Goal: Information Seeking & Learning: Learn about a topic

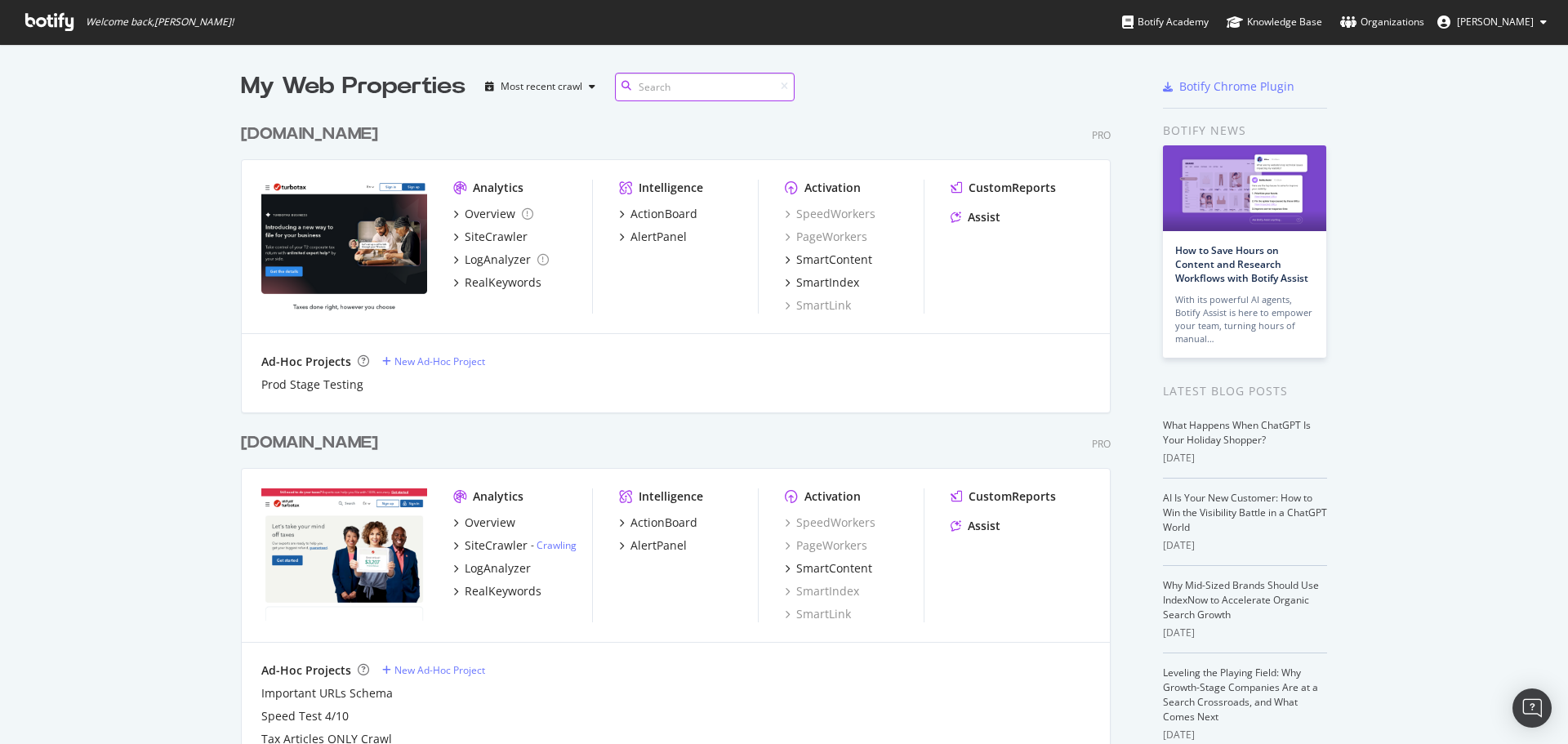
scroll to position [1063, 870]
click at [1515, 24] on span "[PERSON_NAME]" at bounding box center [1495, 22] width 76 height 14
click at [542, 125] on div "[DOMAIN_NAME] Pro" at bounding box center [676, 134] width 869 height 24
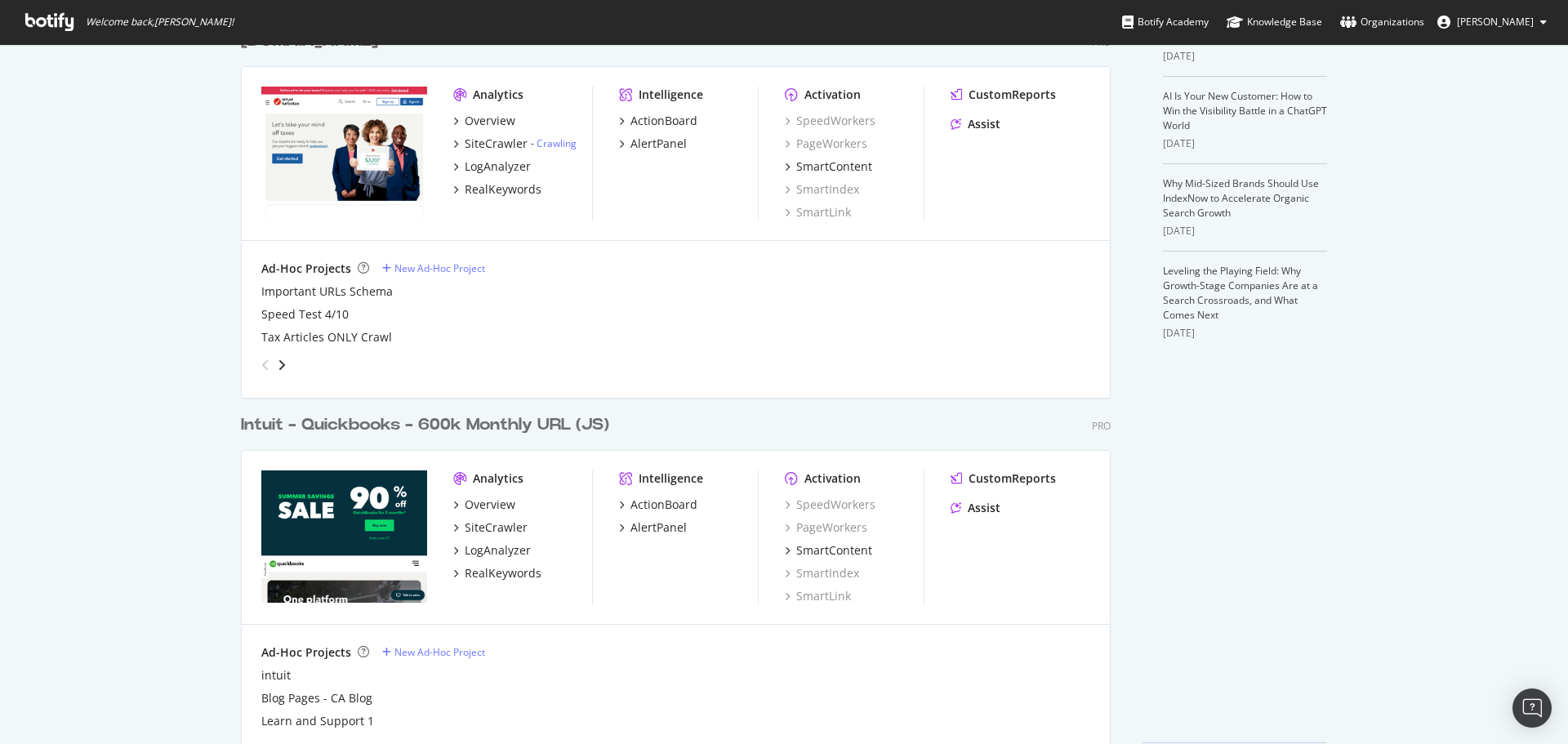
scroll to position [461, 0]
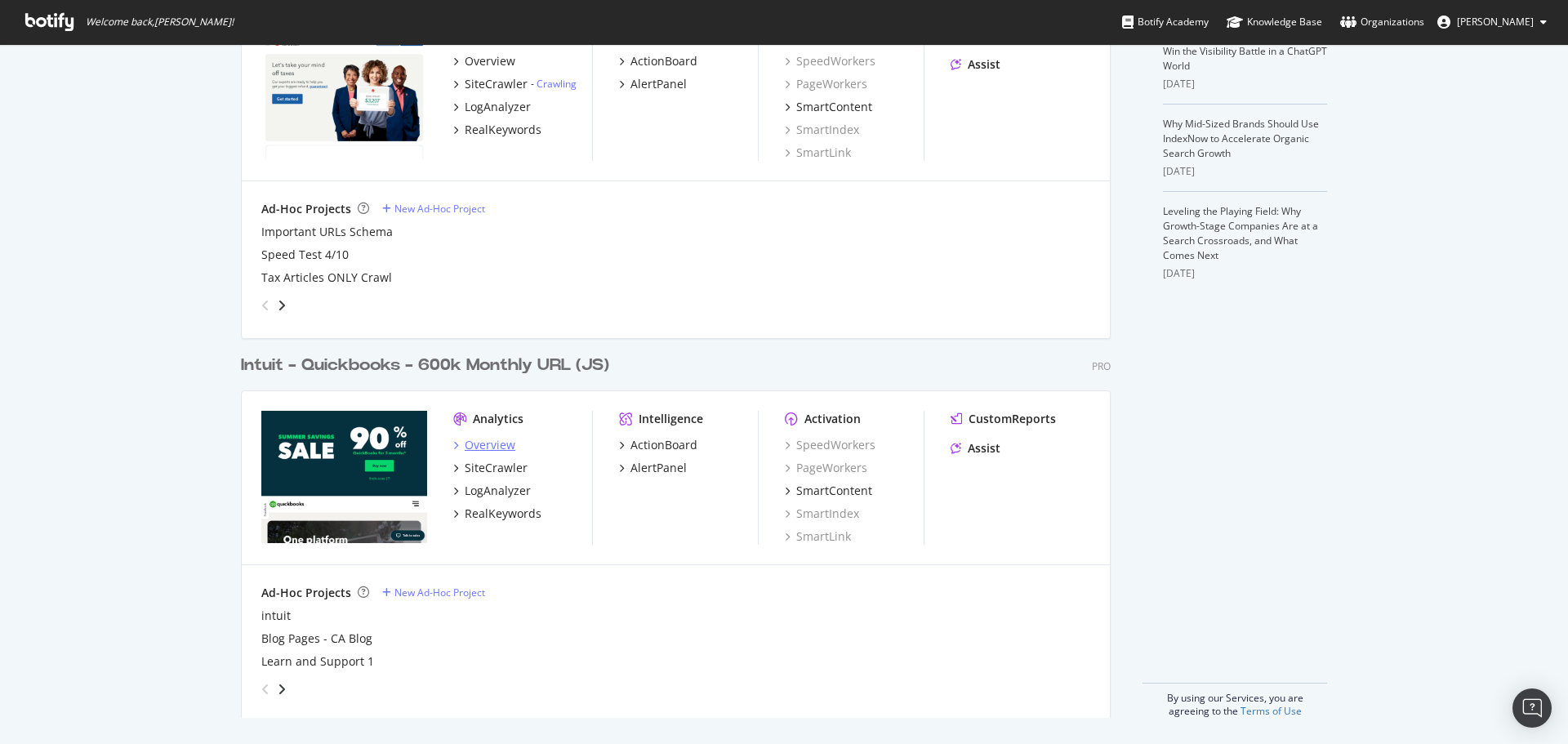
click at [489, 439] on div "Overview" at bounding box center [489, 444] width 51 height 16
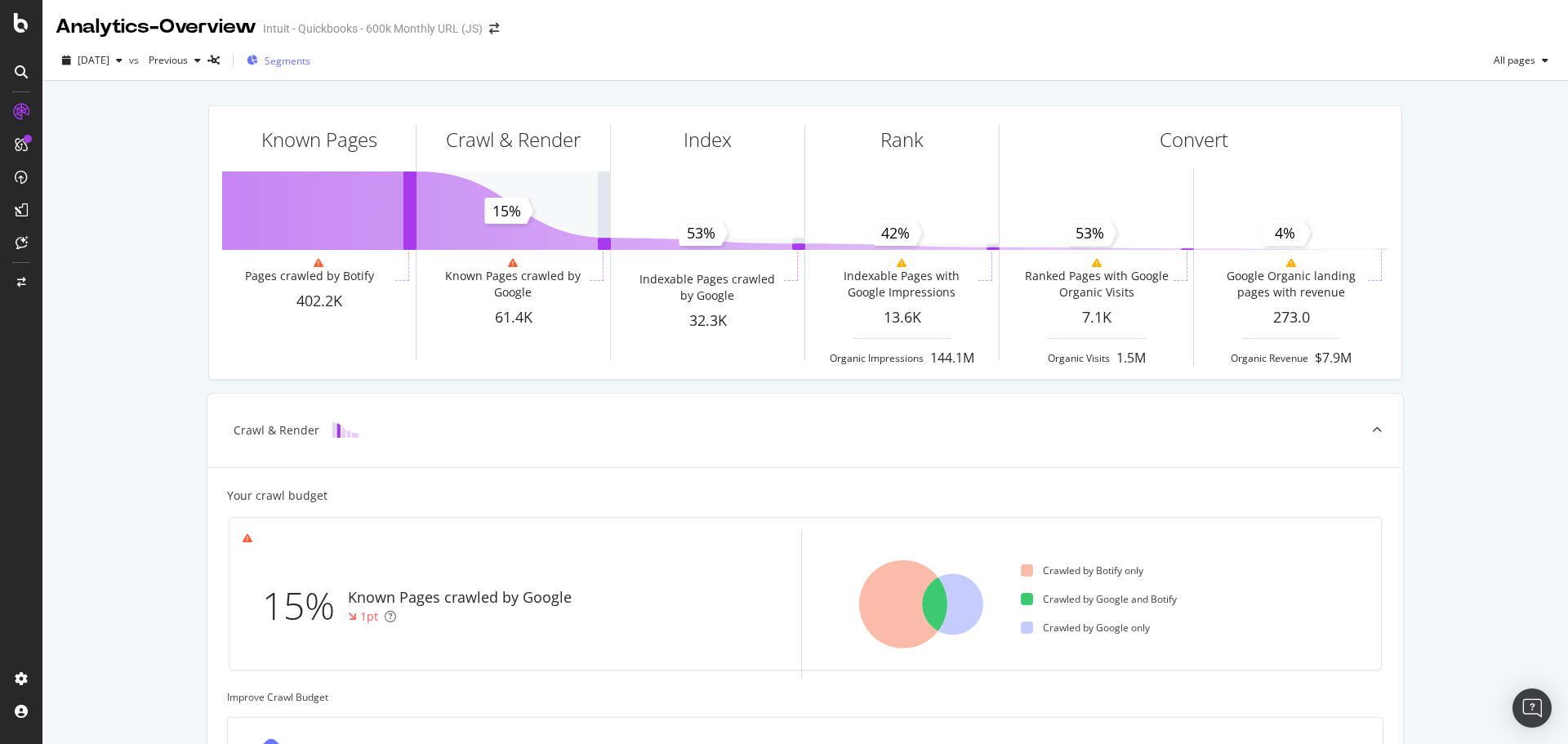
click at [311, 61] on span "Segments" at bounding box center [288, 61] width 46 height 14
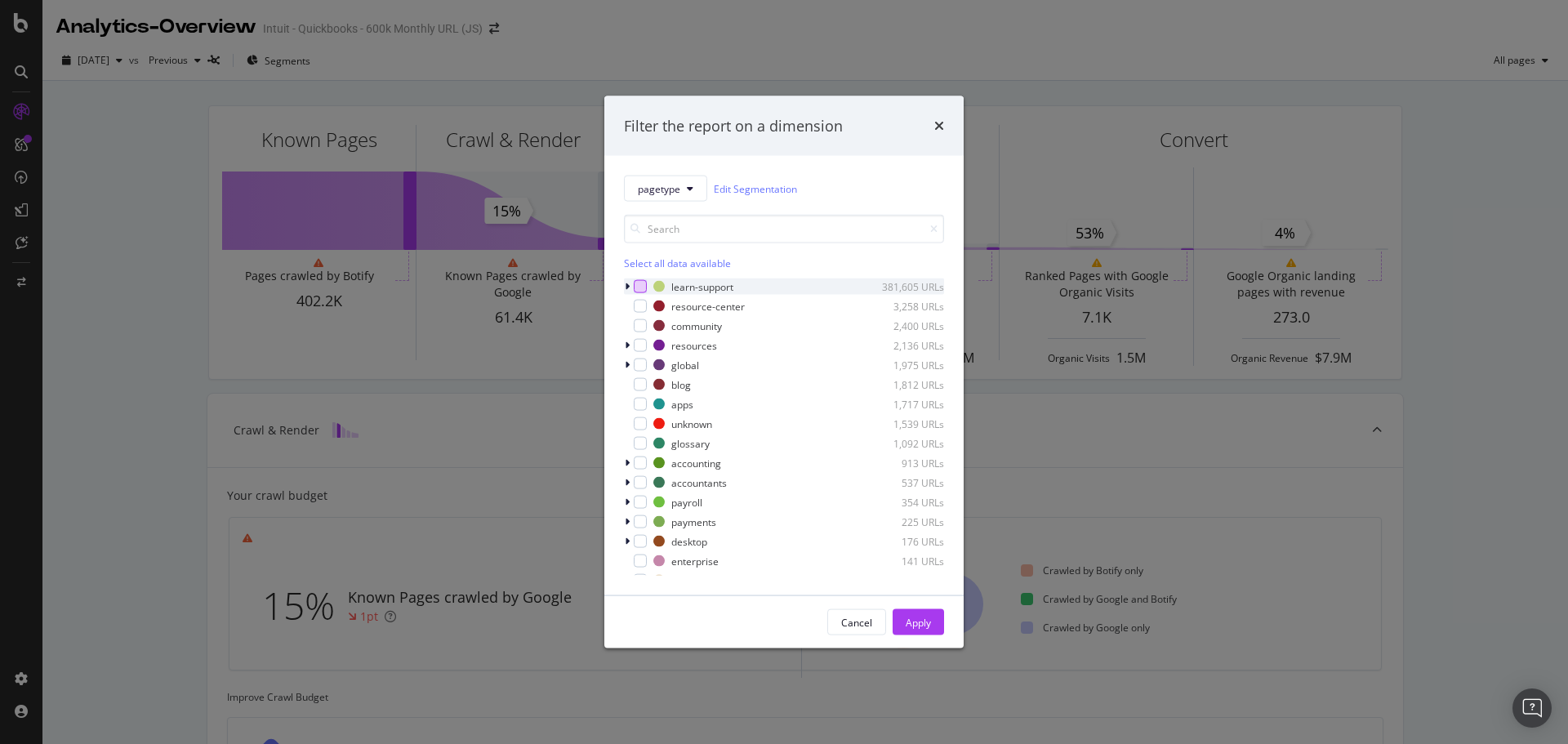
click at [639, 286] on div "modal" at bounding box center [640, 286] width 13 height 13
click at [640, 324] on div "modal" at bounding box center [640, 325] width 13 height 13
click at [642, 325] on icon "modal" at bounding box center [640, 325] width 7 height 8
click at [925, 625] on div "Apply" at bounding box center [919, 622] width 26 height 14
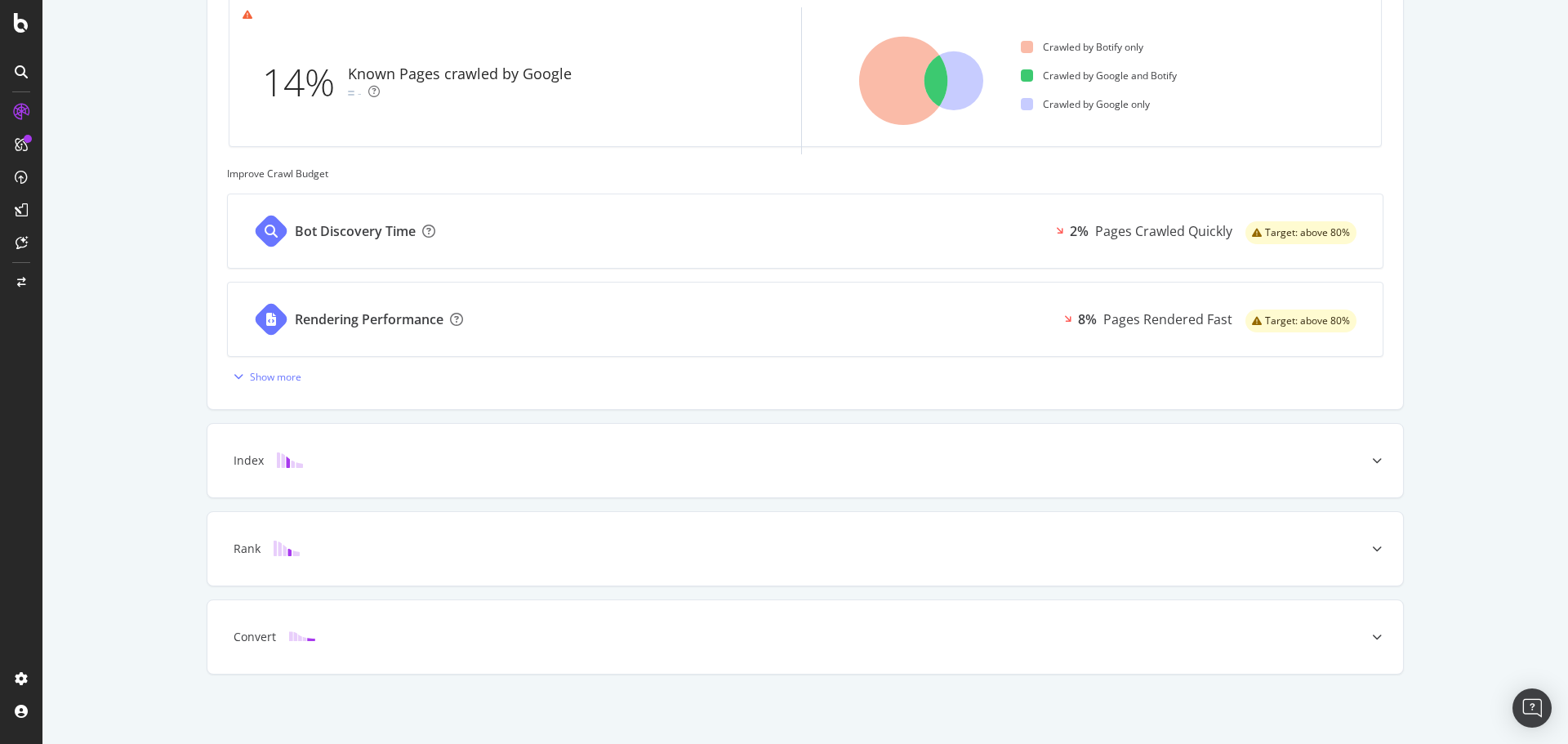
scroll to position [524, 0]
click at [99, 184] on div "ActionBoard" at bounding box center [92, 186] width 64 height 16
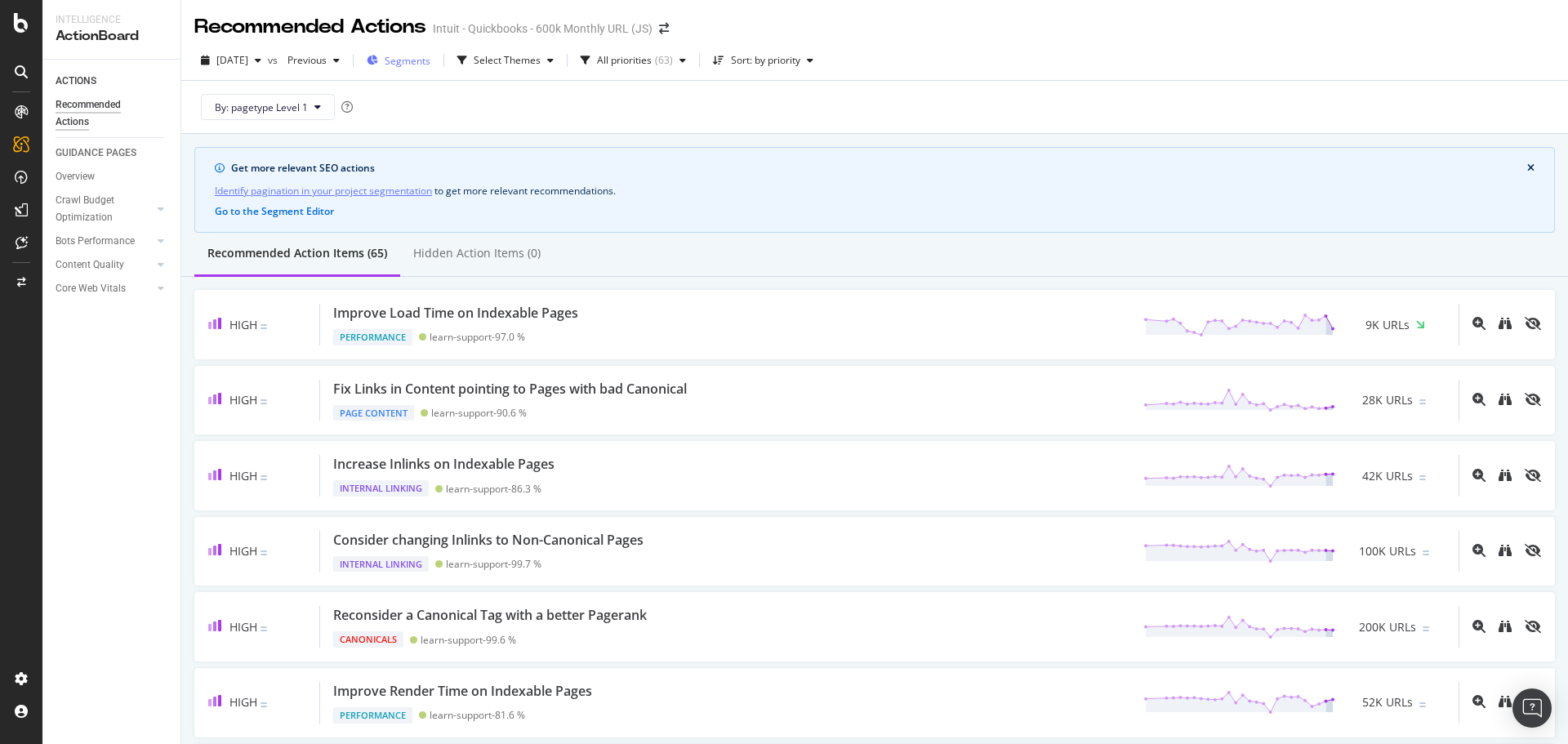
click at [431, 57] on span "Segments" at bounding box center [408, 61] width 46 height 14
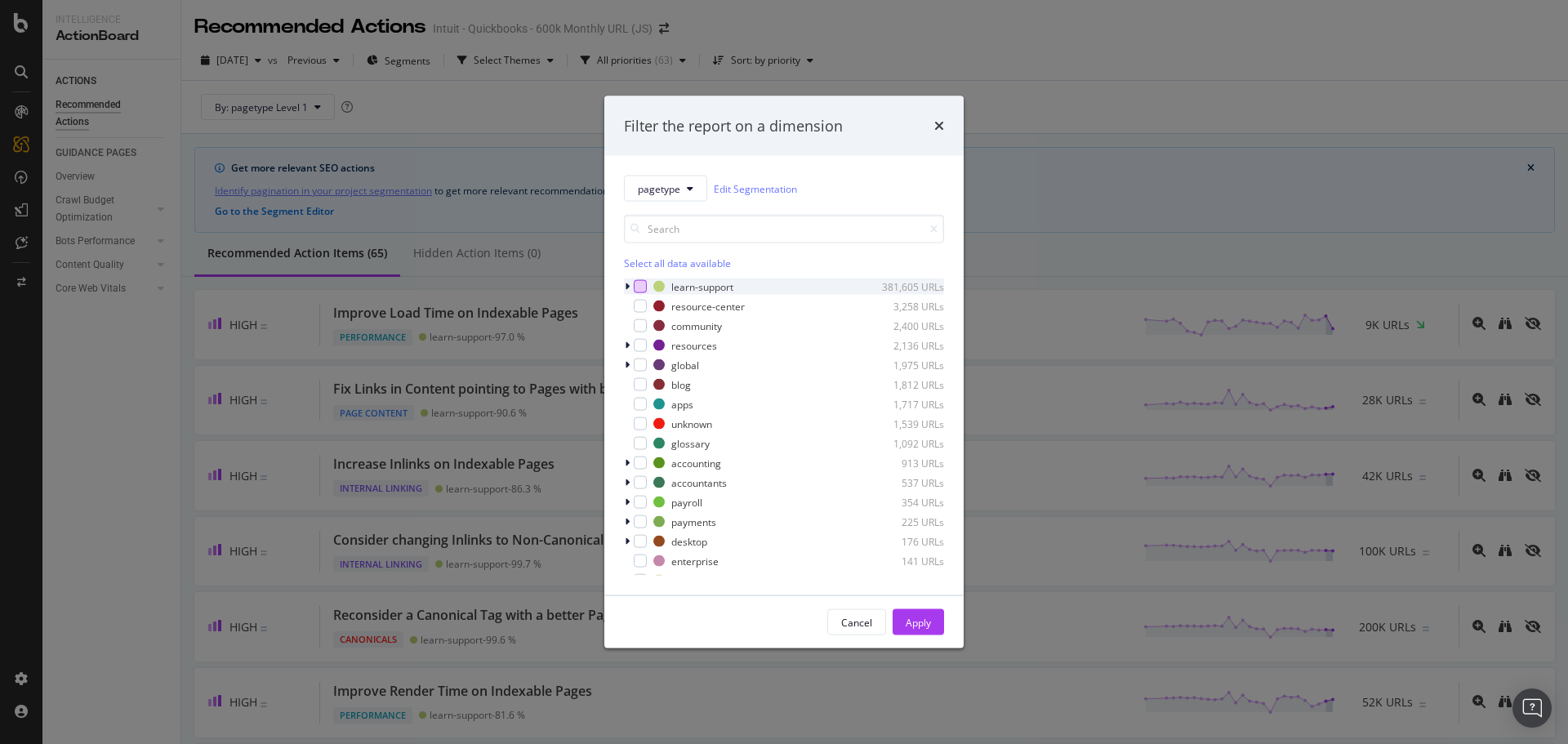
click at [637, 282] on div "modal" at bounding box center [640, 286] width 13 height 13
click at [919, 629] on div "Apply" at bounding box center [919, 622] width 26 height 14
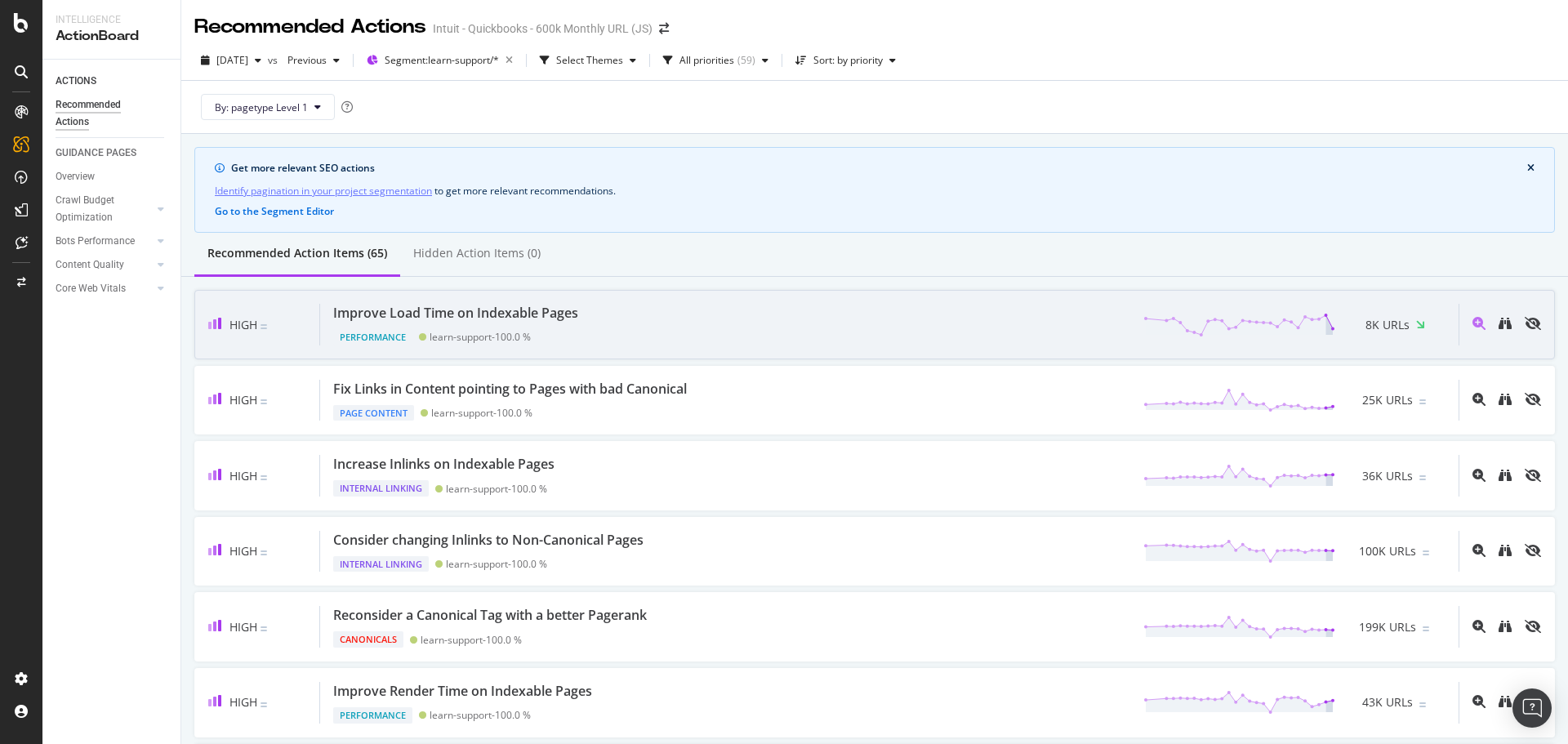
click at [1379, 324] on span "8K URLs" at bounding box center [1387, 324] width 44 height 16
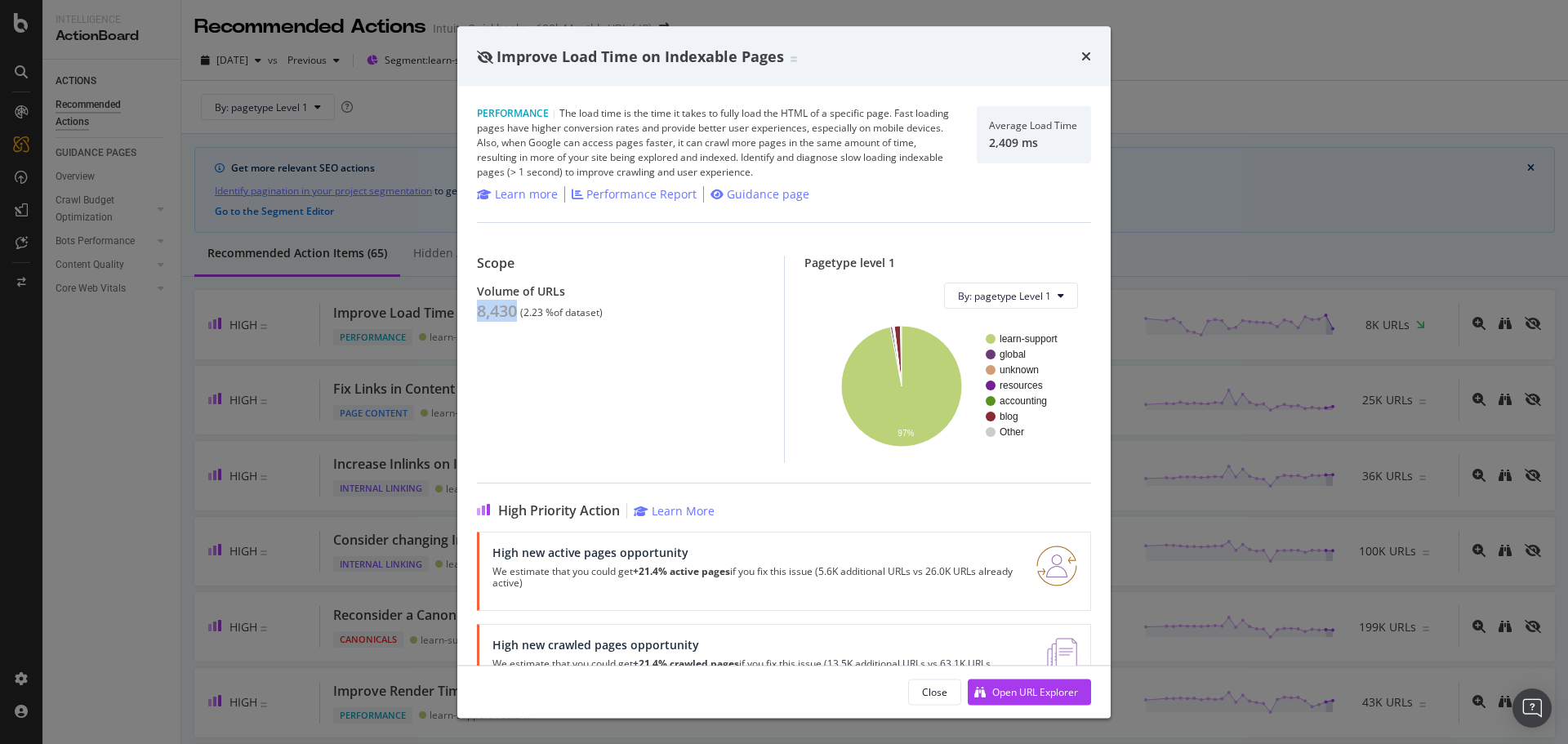
drag, startPoint x: 517, startPoint y: 310, endPoint x: 476, endPoint y: 306, distance: 41.2
click at [476, 306] on div "Performance | The load time is the time it takes to fully load the HTML of a sp…" at bounding box center [784, 375] width 653 height 578
copy div "8,430"
click at [1088, 55] on icon "times" at bounding box center [1086, 56] width 10 height 13
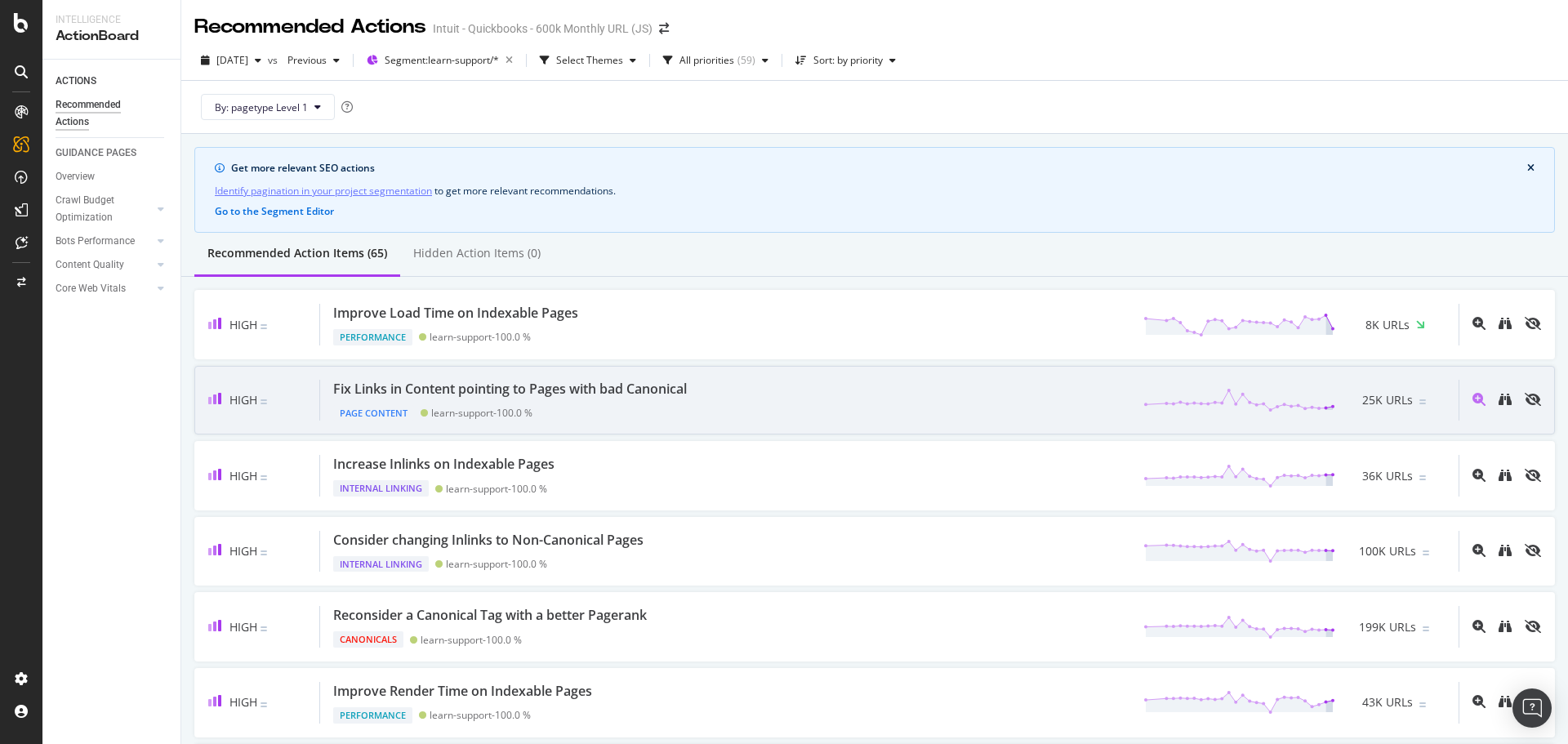
click at [582, 388] on div "Fix Links in Content pointing to Pages with bad Canonical" at bounding box center [510, 389] width 353 height 19
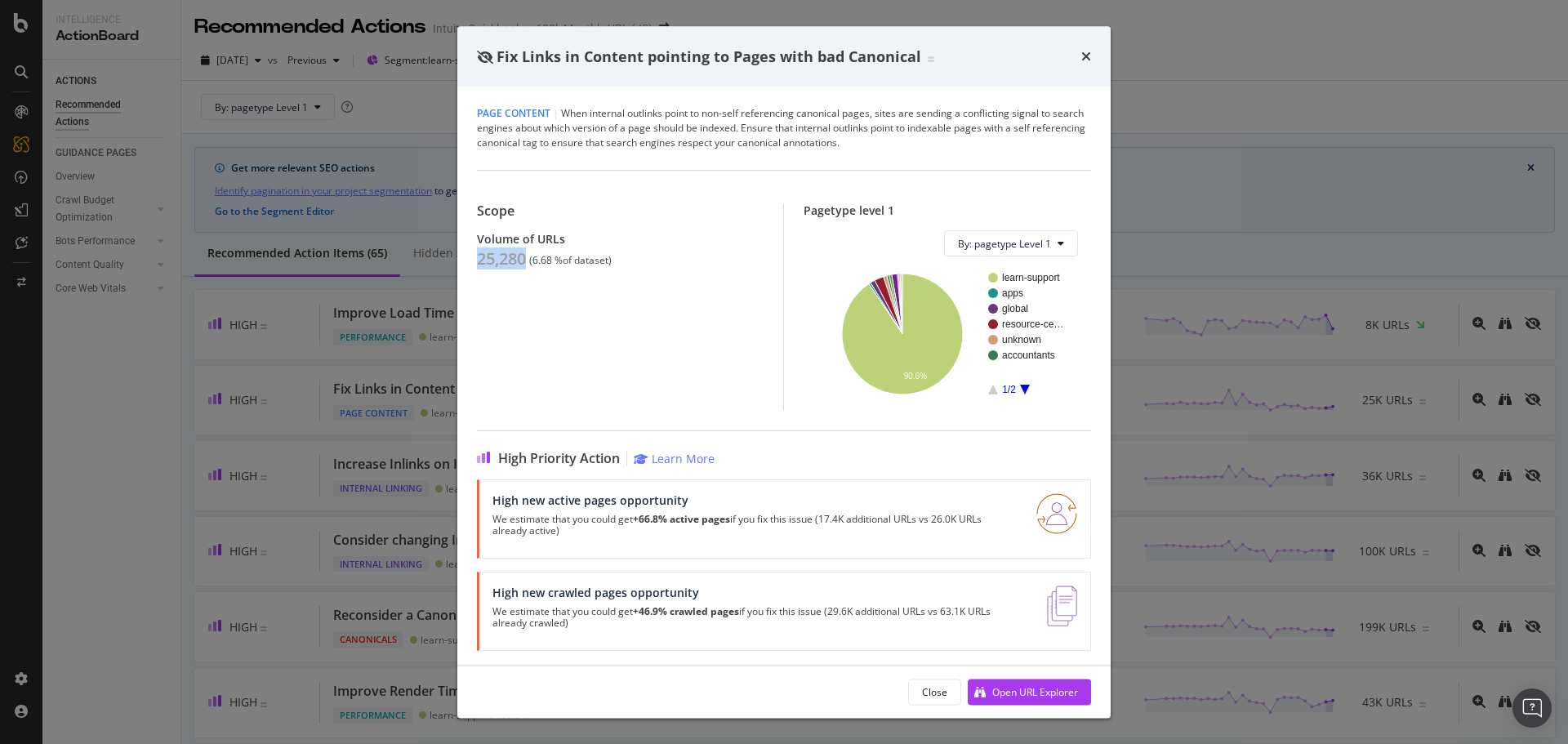
drag, startPoint x: 527, startPoint y: 259, endPoint x: 478, endPoint y: 256, distance: 49.1
click at [478, 256] on div "25,280" at bounding box center [501, 259] width 49 height 20
copy div "25,280"
click at [1086, 53] on icon "times" at bounding box center [1086, 56] width 10 height 13
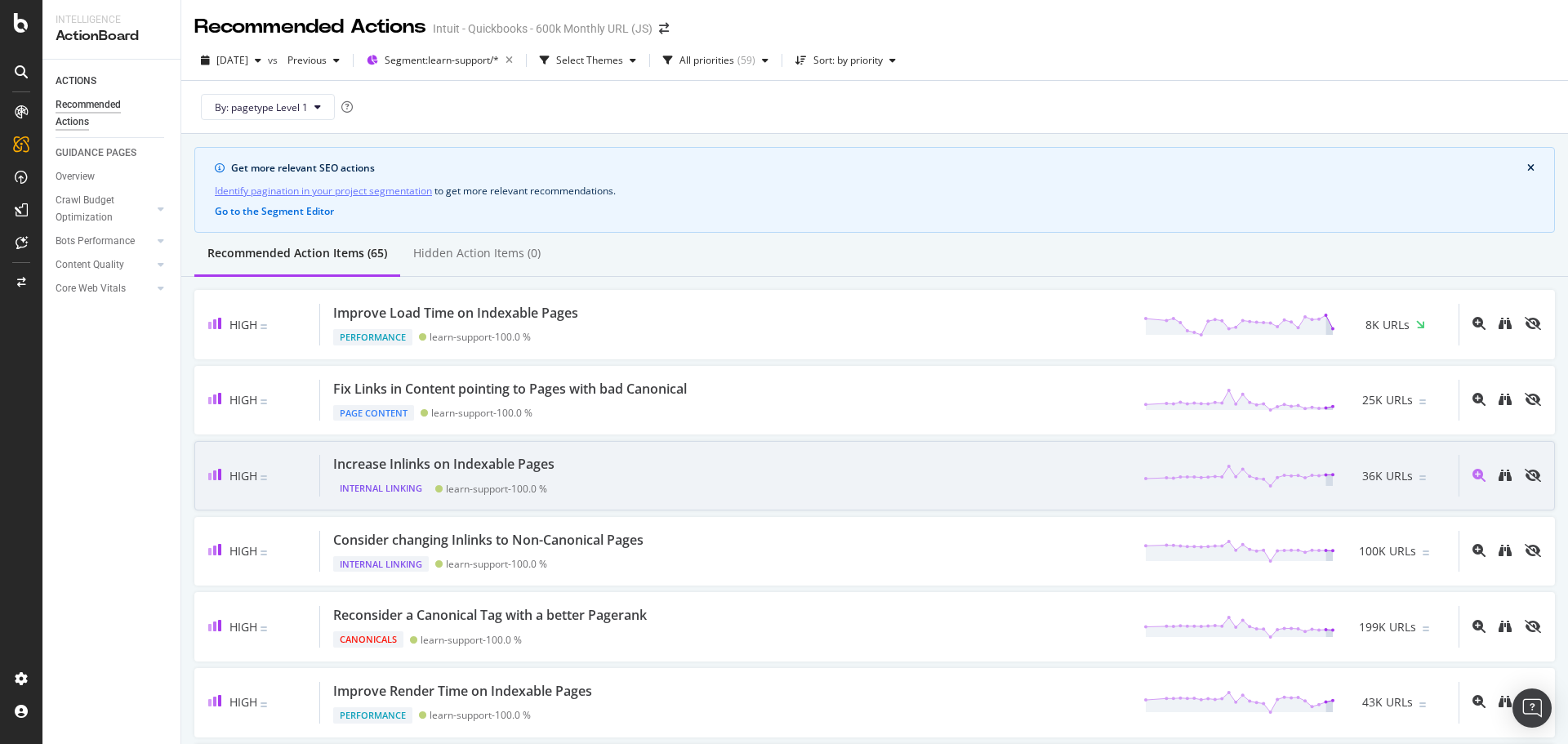
click at [610, 463] on div "Increase Inlinks on Indexable Pages Internal Linking learn-support - 100.0 % 36…" at bounding box center [889, 475] width 1138 height 42
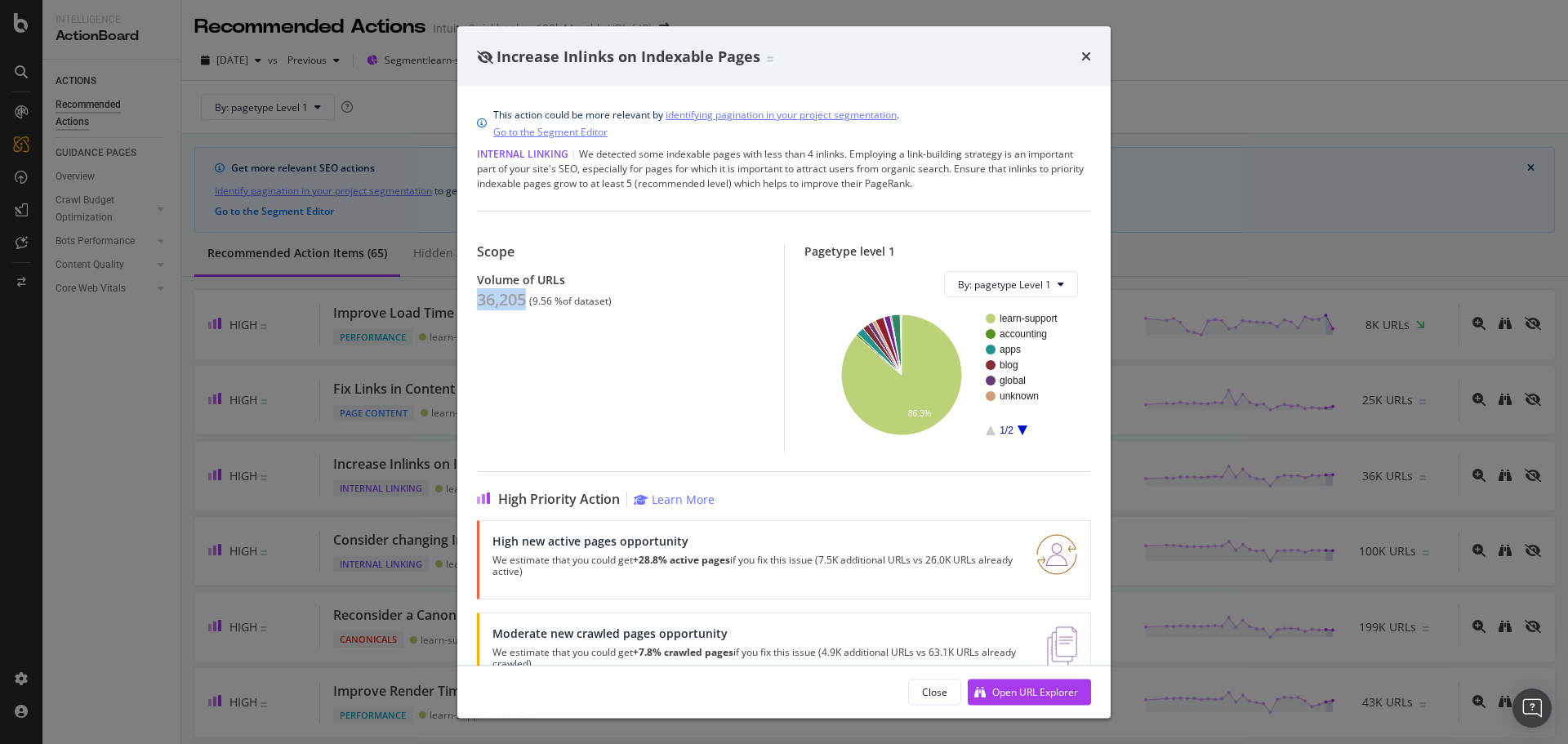
drag, startPoint x: 528, startPoint y: 300, endPoint x: 487, endPoint y: 301, distance: 41.0
click at [478, 302] on div "36,205" at bounding box center [501, 300] width 49 height 20
copy div "36,205"
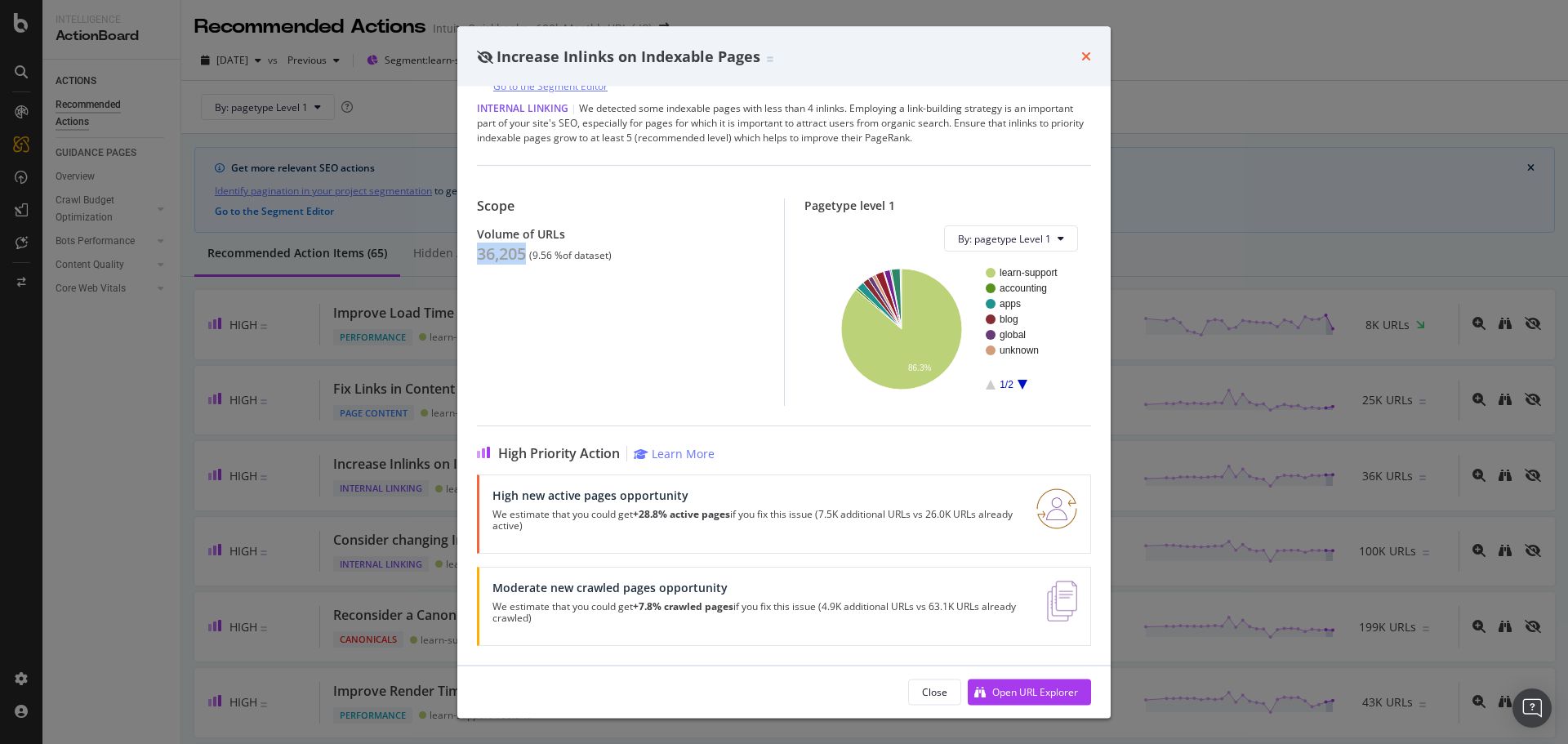
click at [1088, 53] on icon "times" at bounding box center [1086, 56] width 10 height 13
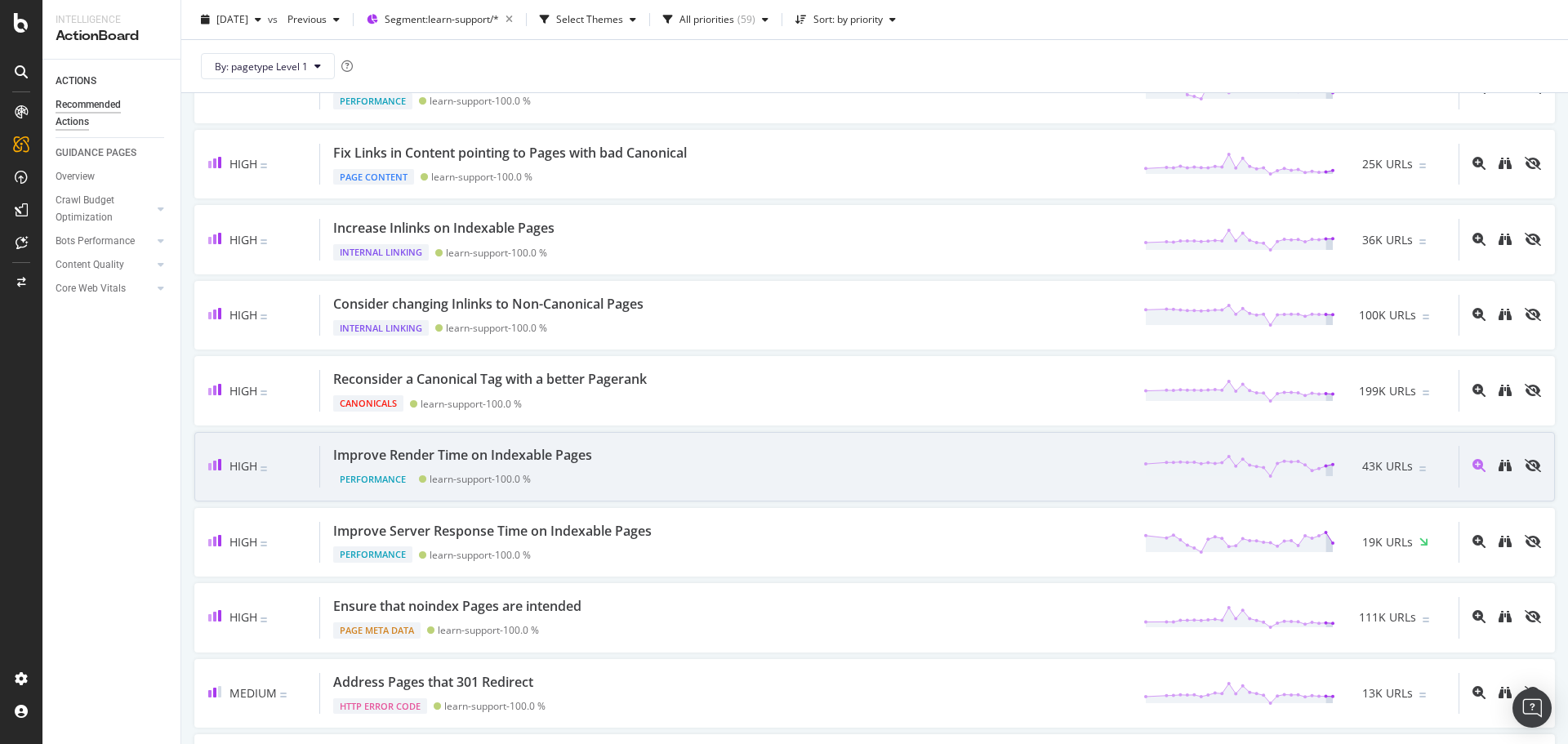
scroll to position [245, 0]
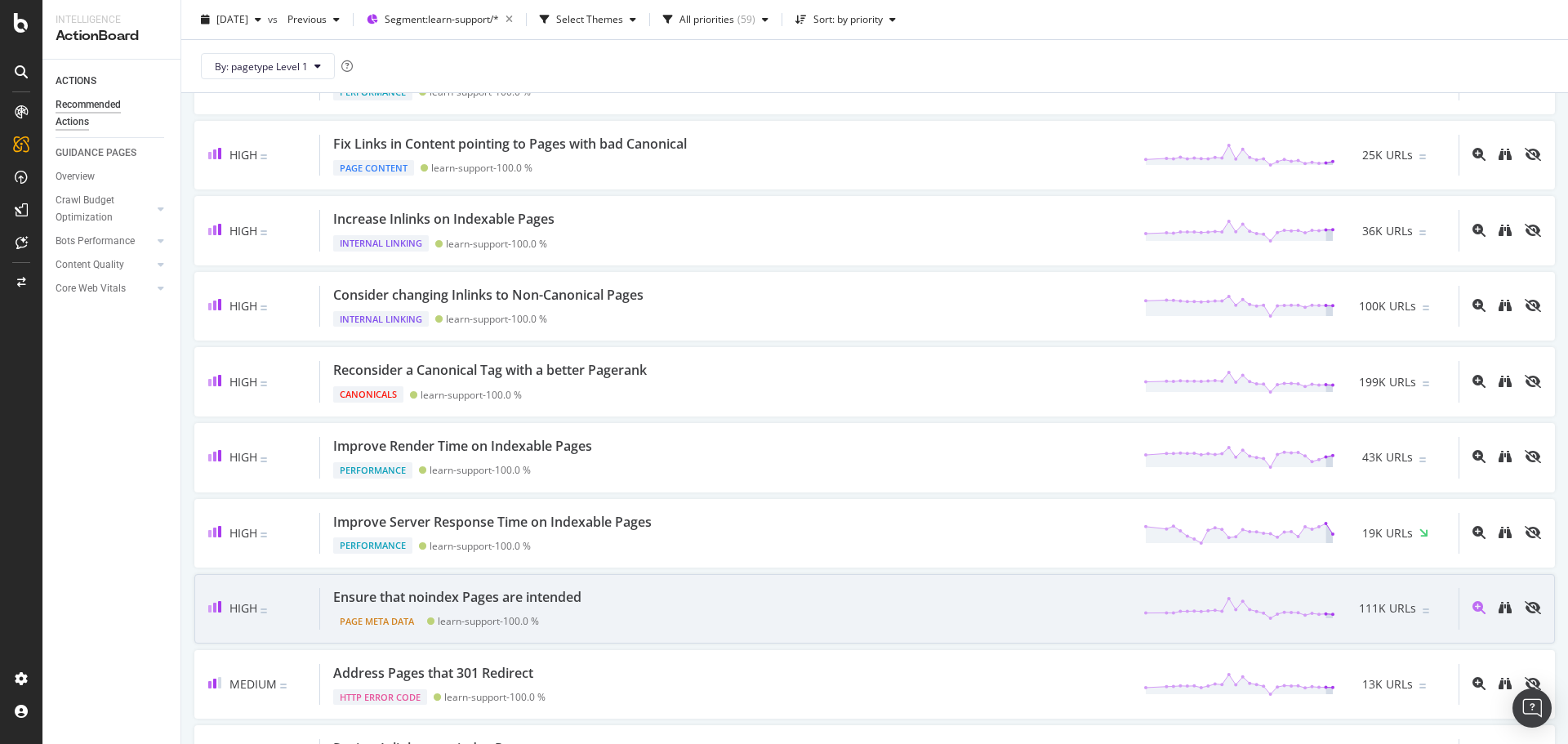
click at [657, 586] on div "High Ensure that noindex Pages are intended Page Meta Data learn-support - 100.…" at bounding box center [874, 608] width 1361 height 69
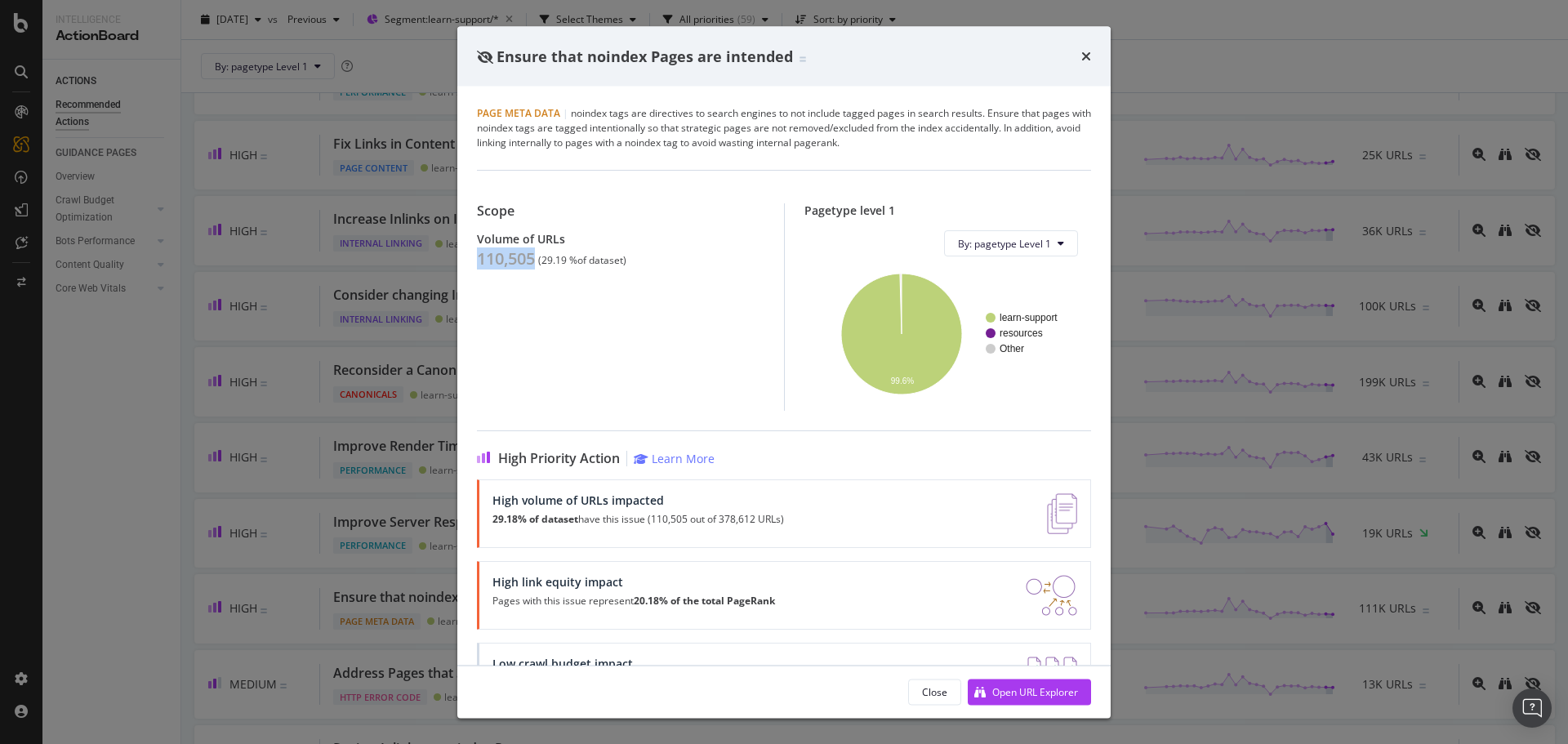
drag, startPoint x: 534, startPoint y: 260, endPoint x: 478, endPoint y: 256, distance: 56.1
click at [478, 256] on div "110,505" at bounding box center [506, 259] width 58 height 20
copy div "110,505"
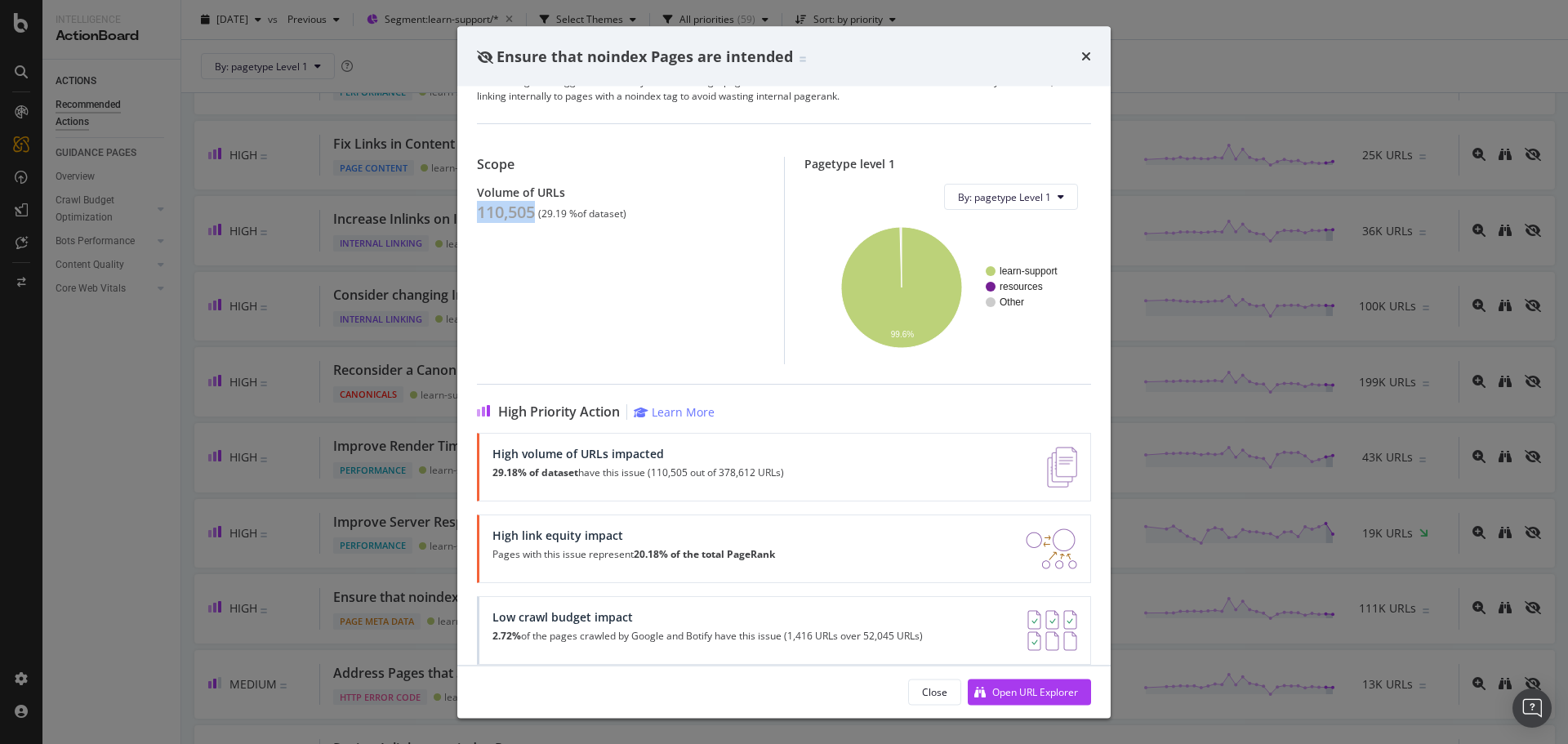
scroll to position [65, 0]
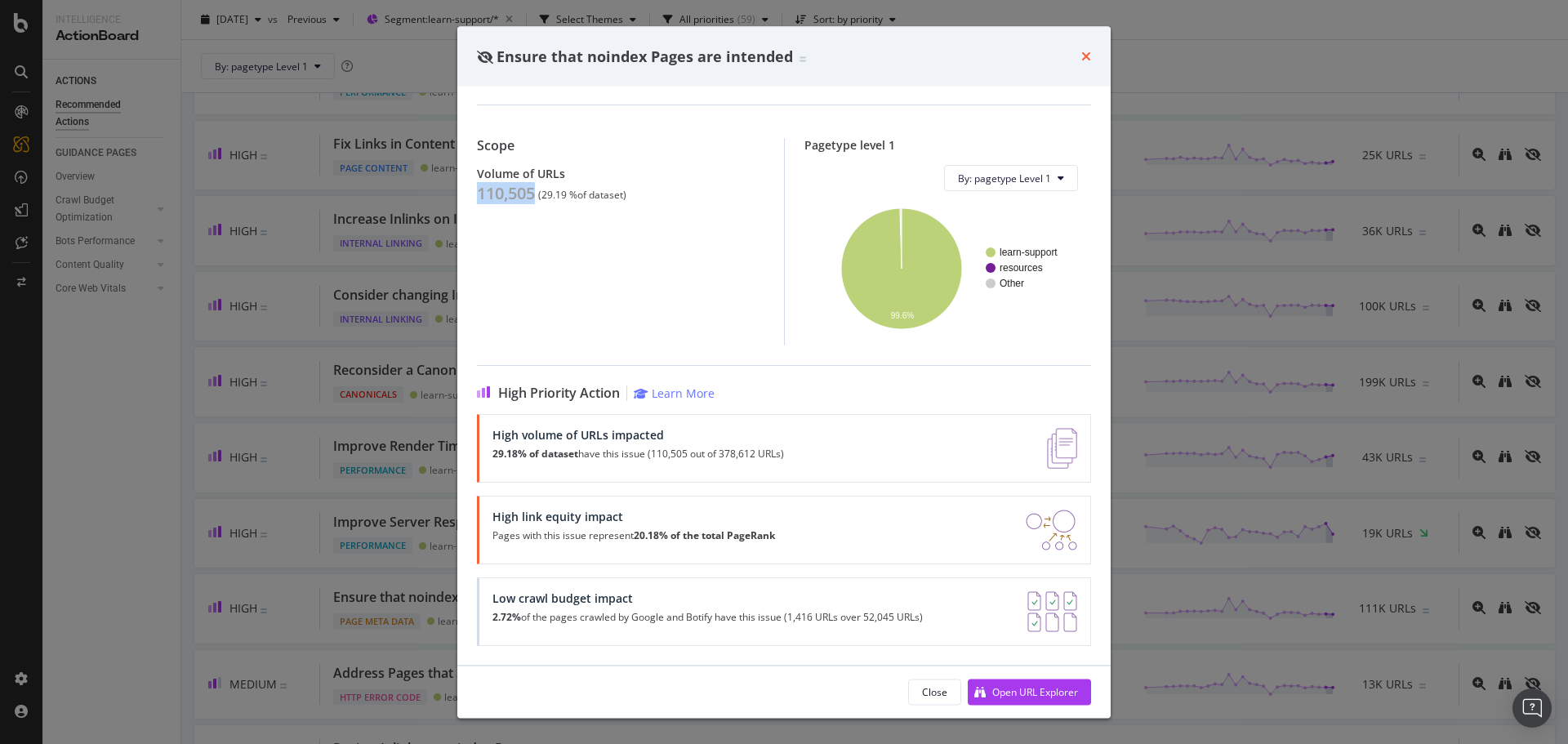
click at [1085, 53] on icon "times" at bounding box center [1086, 56] width 10 height 13
